Goal: Check status: Check status

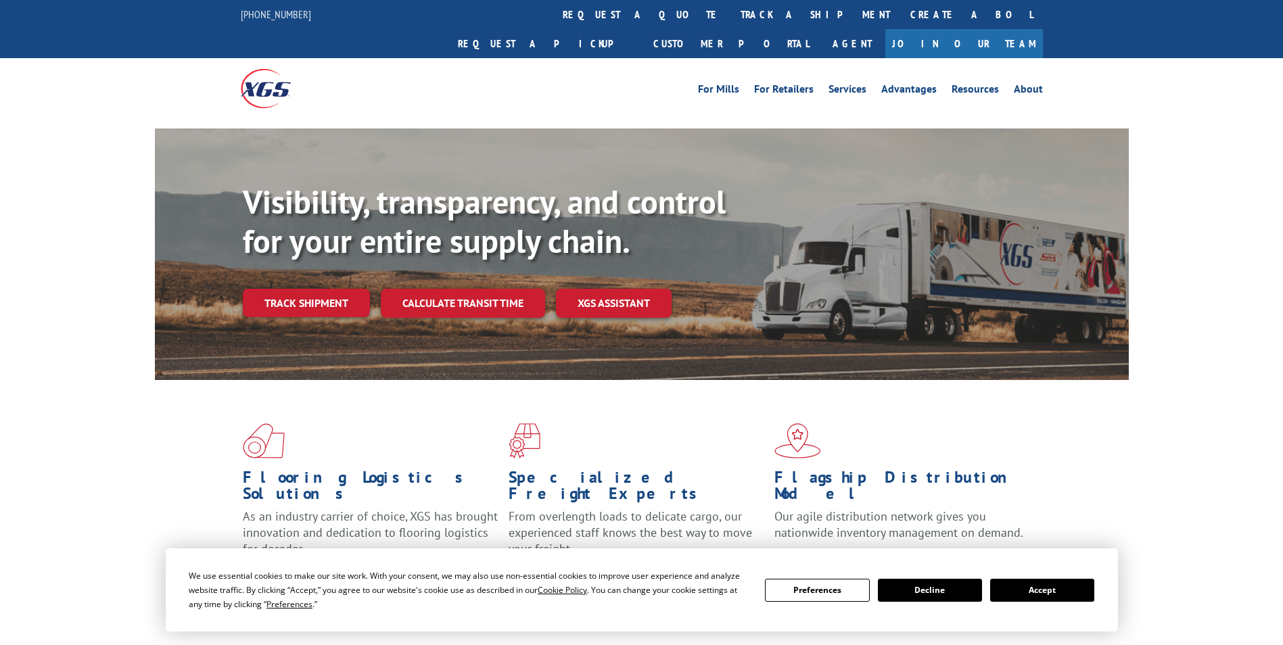
click at [327, 293] on div "Visibility, transparency, and control for your entire supply chain. Track shipm…" at bounding box center [686, 277] width 886 height 189
click at [333, 289] on link "Track shipment" at bounding box center [306, 303] width 127 height 28
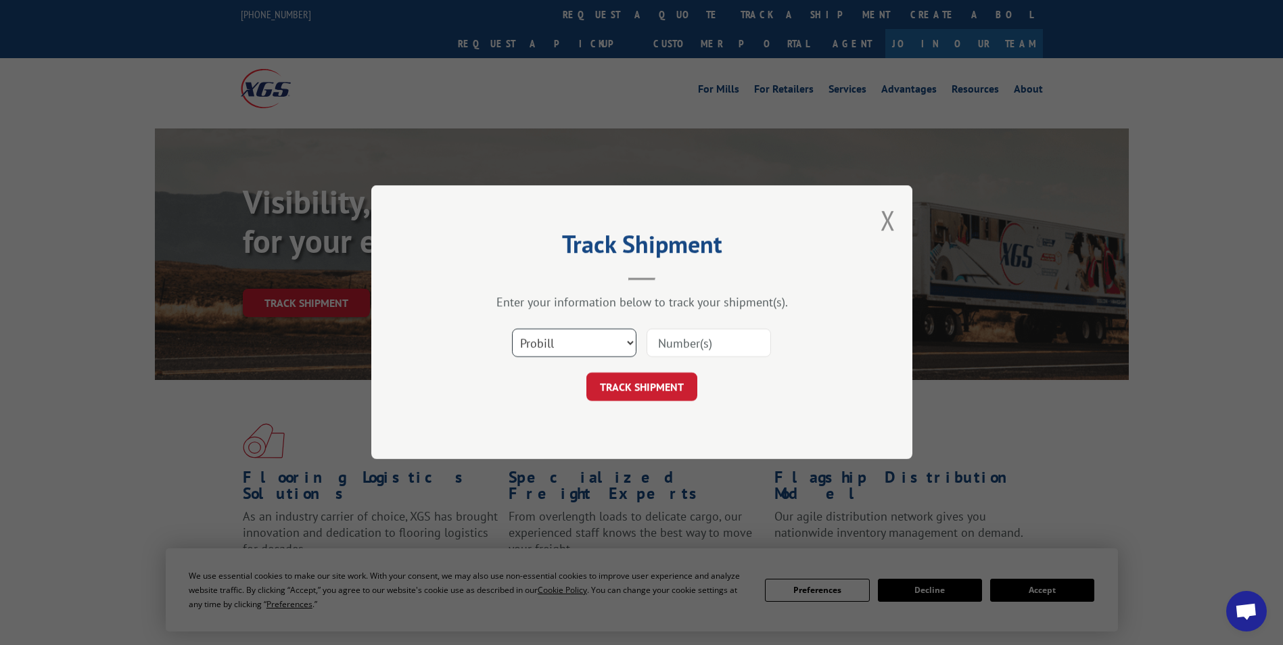
click at [536, 339] on select "Select category... Probill BOL PO" at bounding box center [574, 343] width 124 height 28
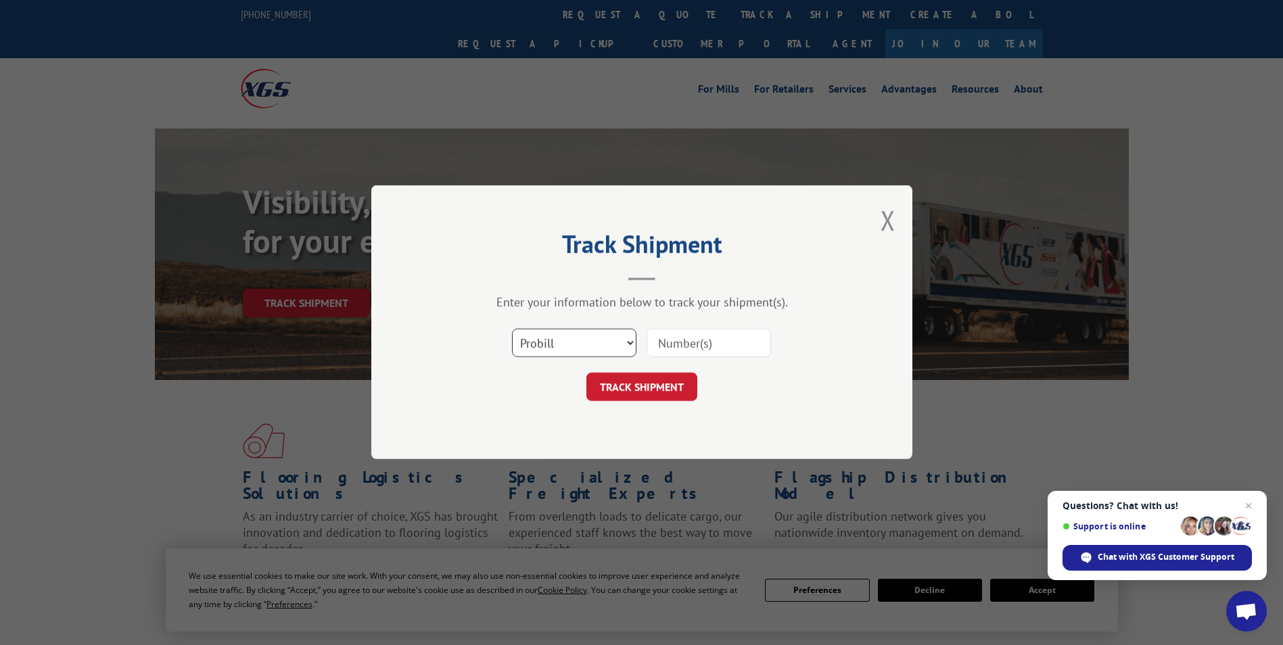
select select "bol"
click at [512, 329] on select "Select category... Probill BOL PO" at bounding box center [574, 343] width 124 height 28
click at [698, 337] on input at bounding box center [709, 343] width 124 height 28
type input "472383"
click button "TRACK SHIPMENT" at bounding box center [641, 387] width 111 height 28
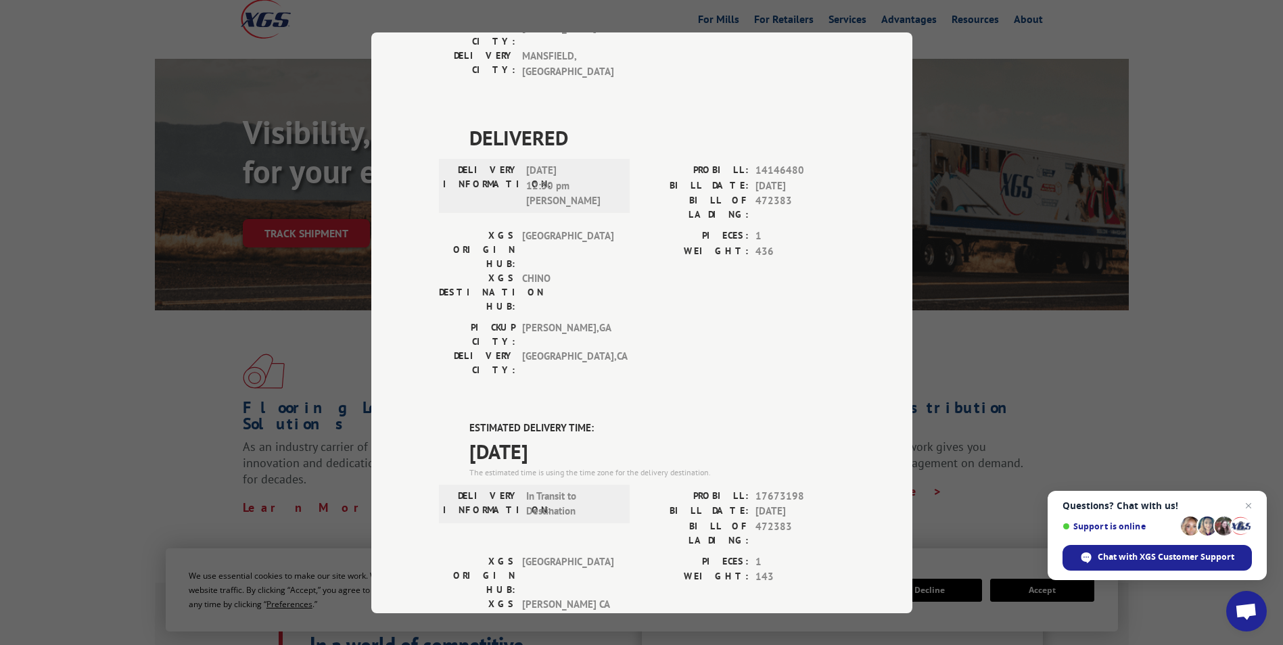
scroll to position [135, 0]
